Goal: Information Seeking & Learning: Find specific fact

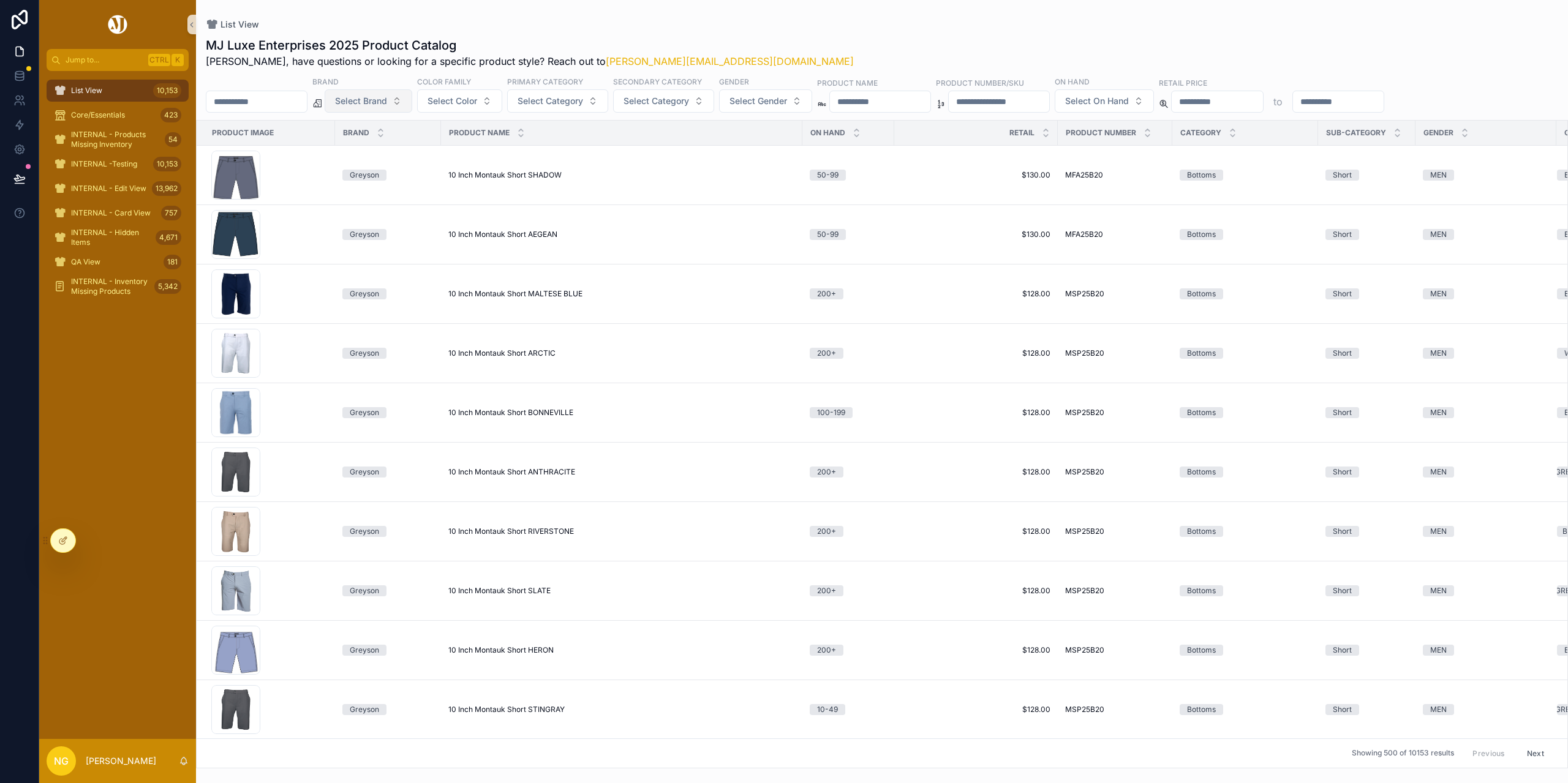
click at [412, 106] on button "Select Brand" at bounding box center [368, 101] width 88 height 23
click at [412, 104] on button "Select Brand" at bounding box center [368, 101] width 88 height 23
click at [367, 269] on div "Greyson" at bounding box center [400, 269] width 147 height 20
click at [894, 109] on input "scrollable content" at bounding box center [881, 103] width 100 height 17
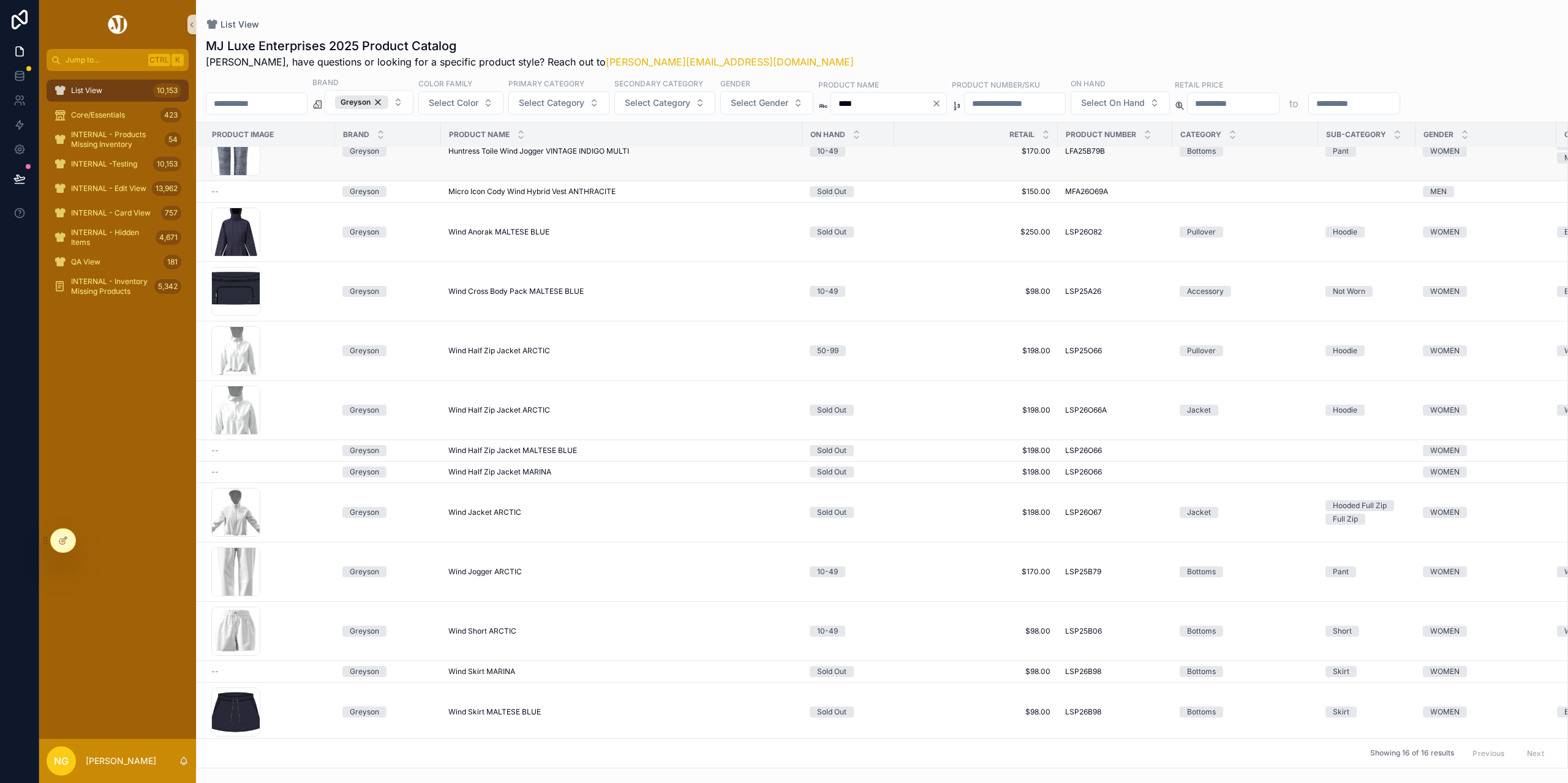
scroll to position [140, 0]
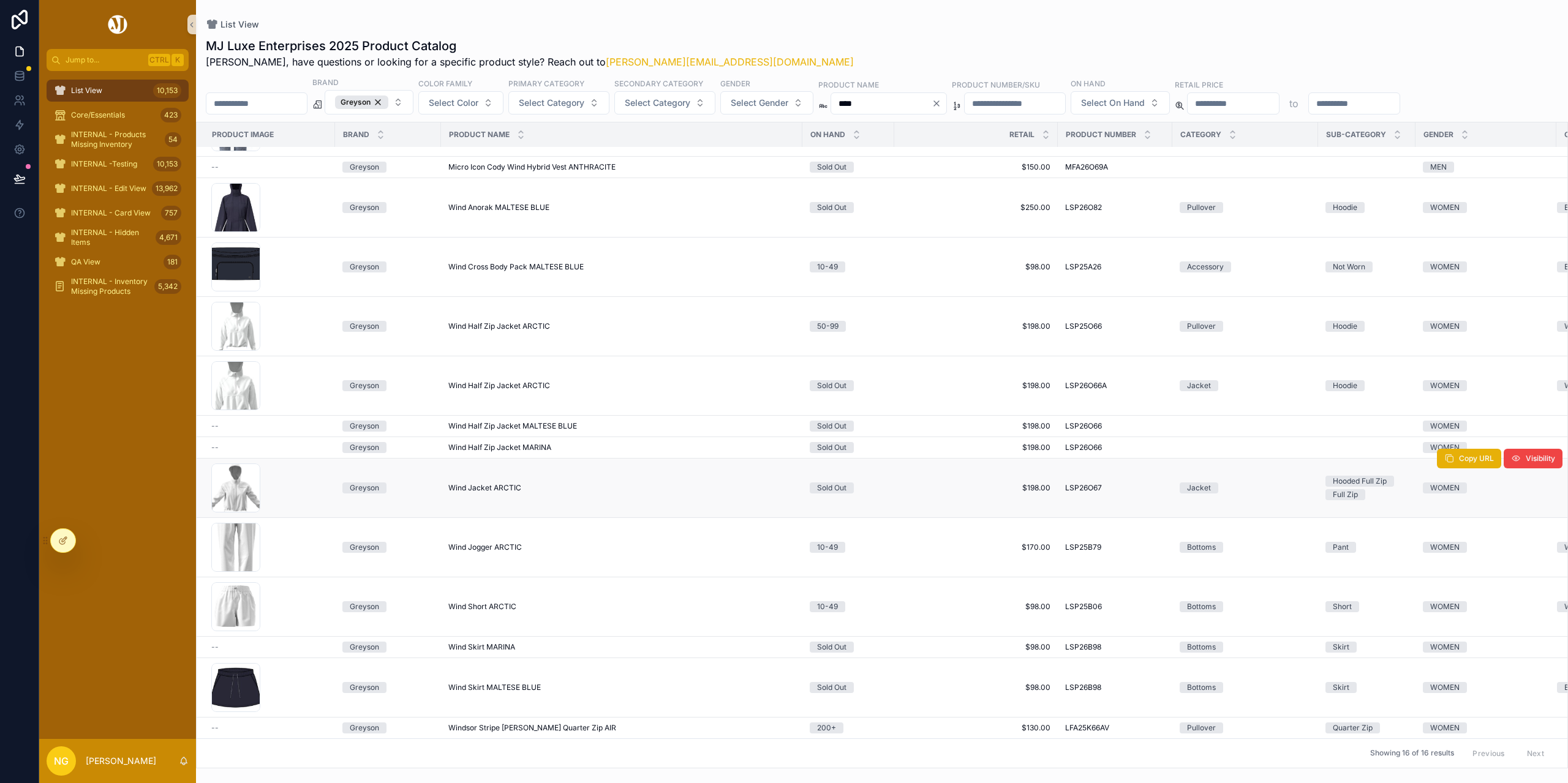
type input "****"
click at [506, 484] on span "Wind Jacket ARCTIC" at bounding box center [484, 488] width 73 height 10
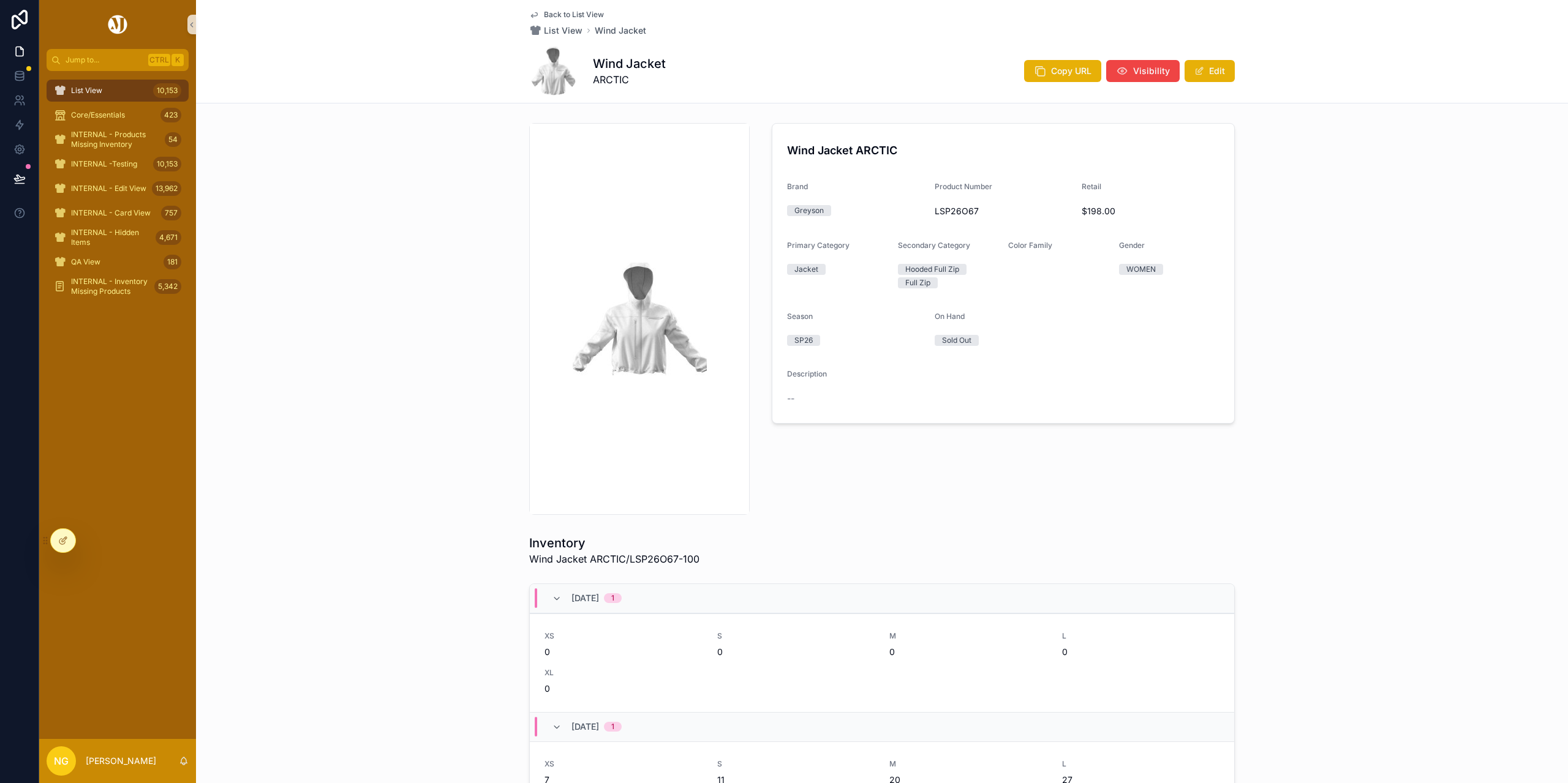
click at [632, 333] on img "scrollable content" at bounding box center [640, 318] width 134 height 113
click at [966, 207] on span "LSP26O67" at bounding box center [1003, 211] width 138 height 13
copy span "LSP26O67"
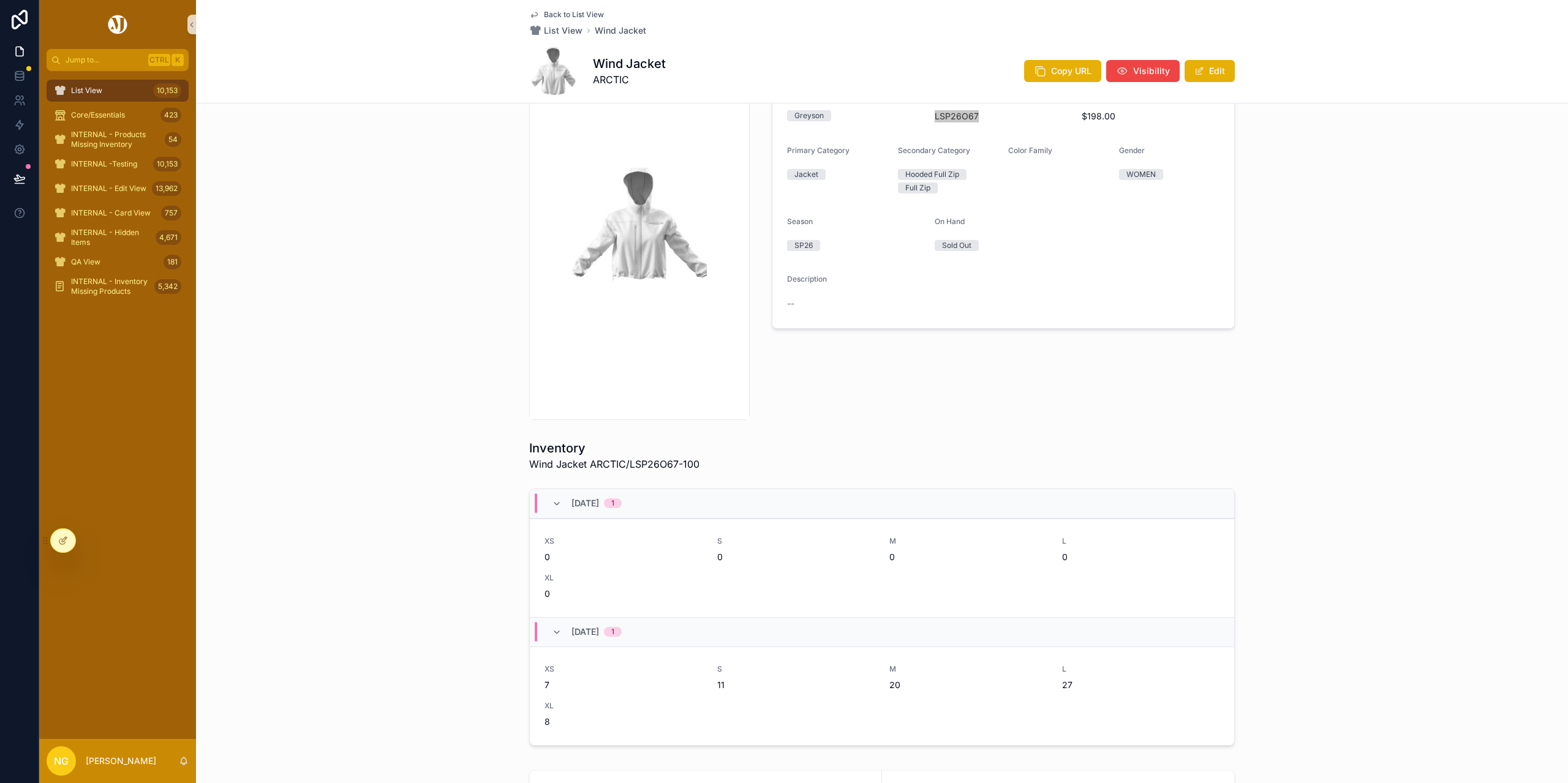
scroll to position [123, 0]
